Goal: Navigation & Orientation: Find specific page/section

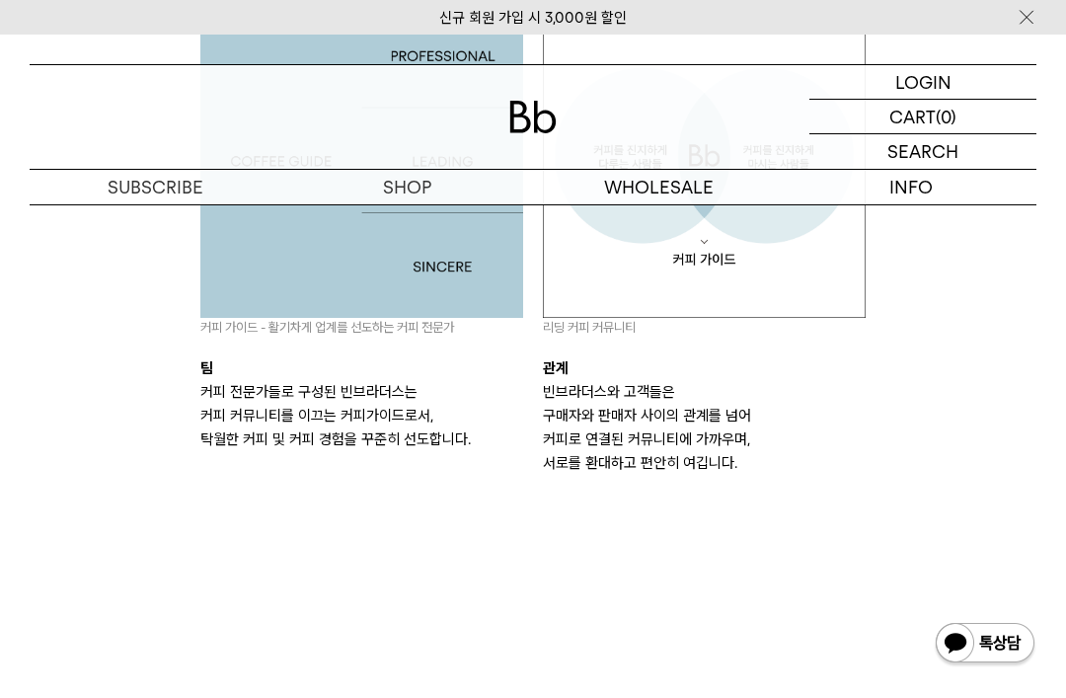
scroll to position [1967, 0]
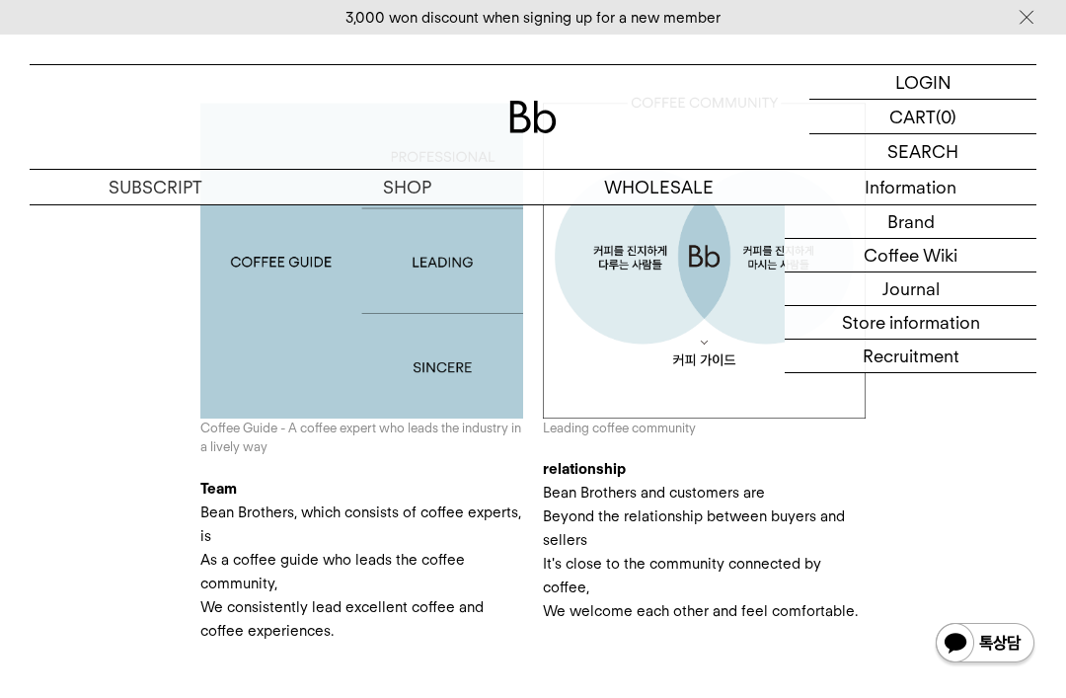
click at [952, 315] on link "Store information" at bounding box center [911, 323] width 252 height 34
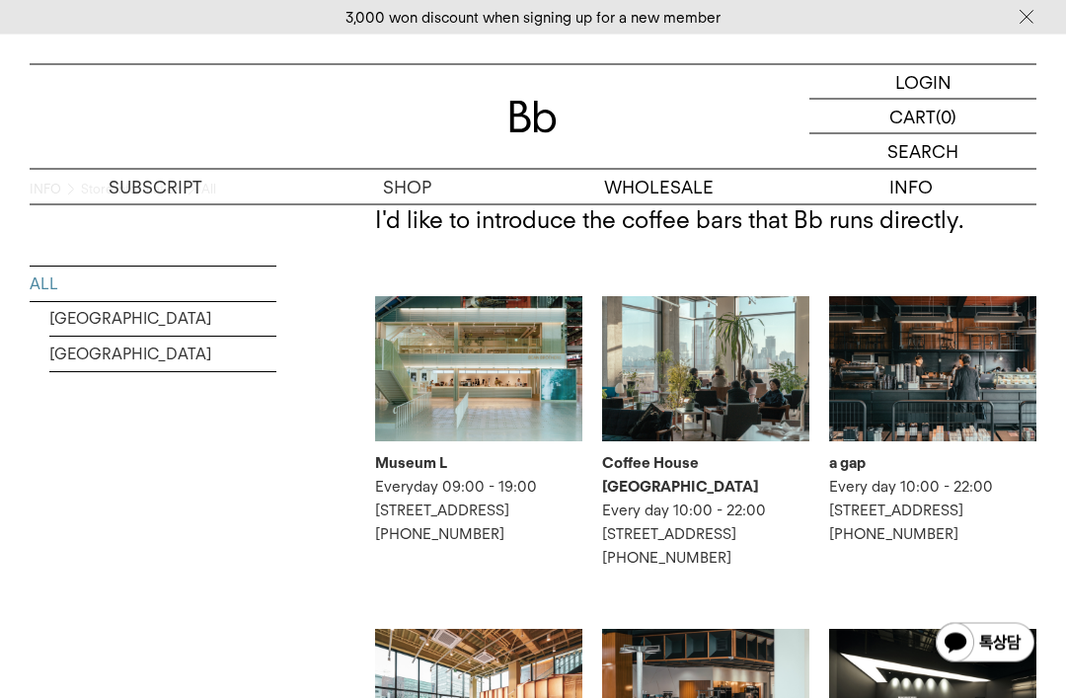
scroll to position [90, 0]
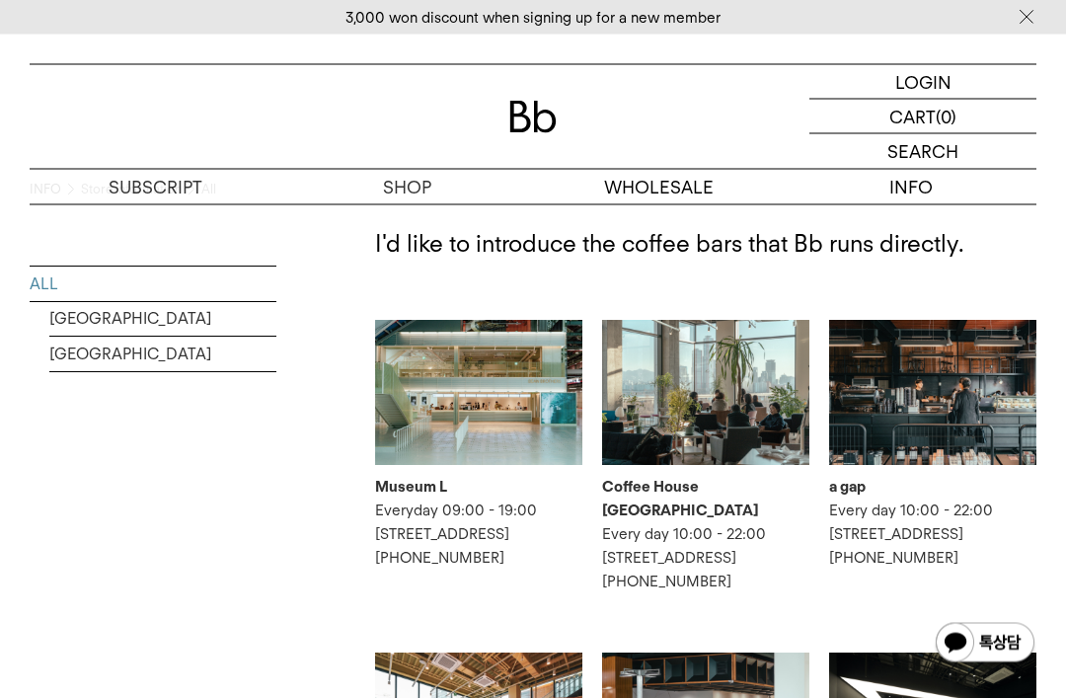
scroll to position [66, 0]
click at [691, 586] on p "Every day 10:00 - 22:00 6th floor, 7th floor, 2 Tojeong-ro 9-gil, Mapo-gu, Seou…" at bounding box center [705, 557] width 207 height 71
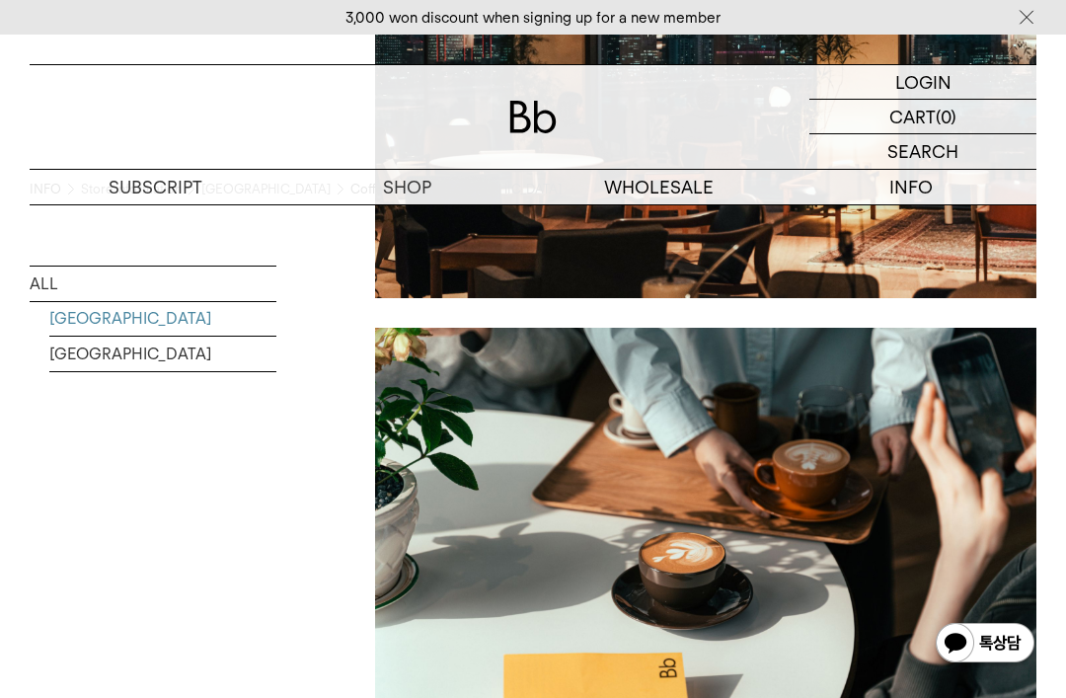
scroll to position [1412, 0]
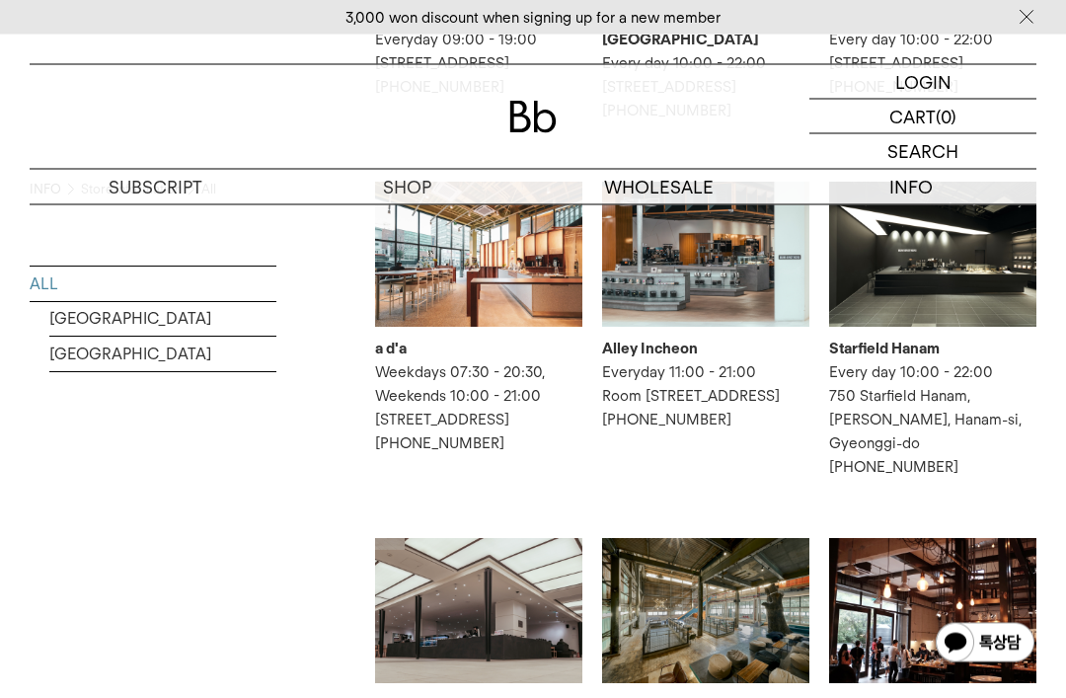
scroll to position [513, 0]
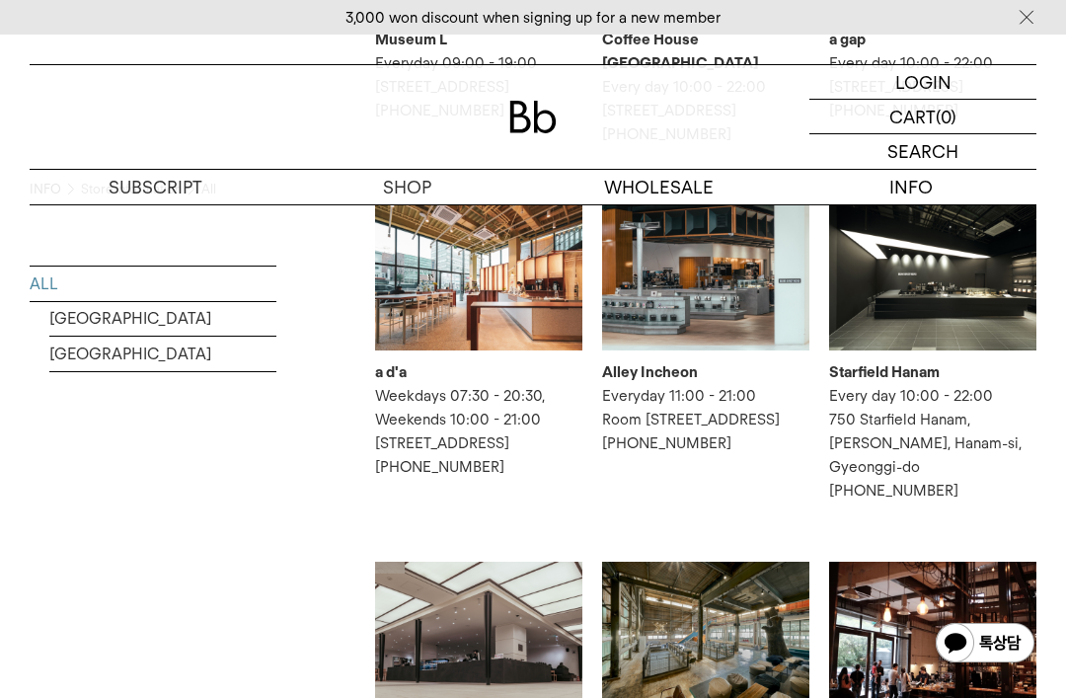
click at [719, 305] on img at bounding box center [705, 277] width 207 height 145
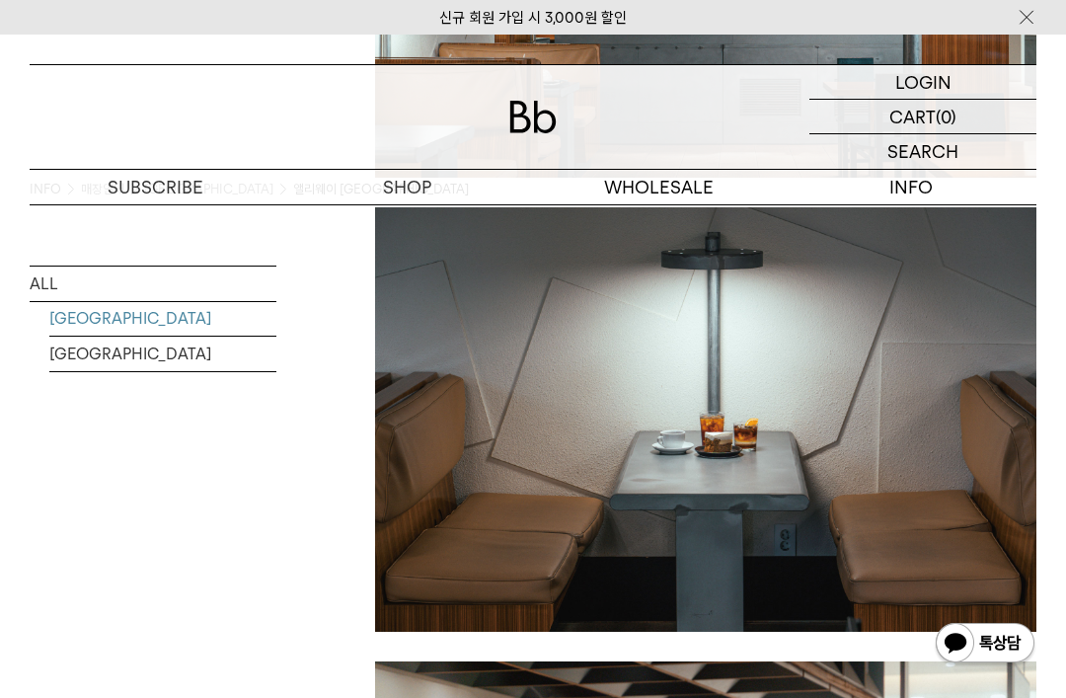
scroll to position [1551, 0]
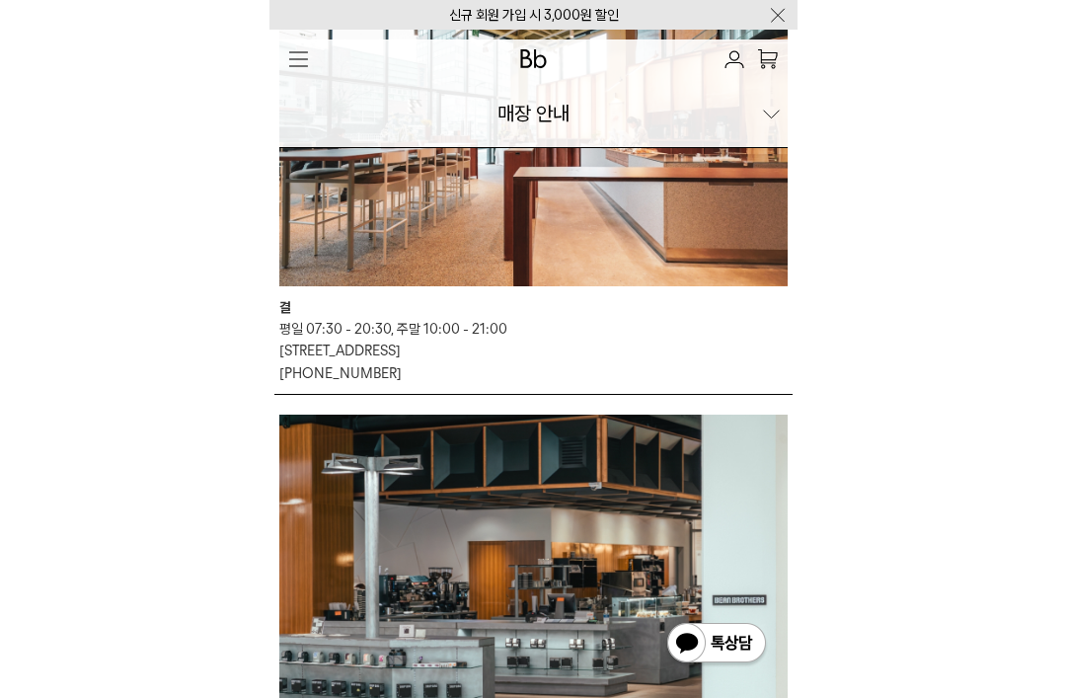
scroll to position [577, 0]
